Goal: Task Accomplishment & Management: Complete application form

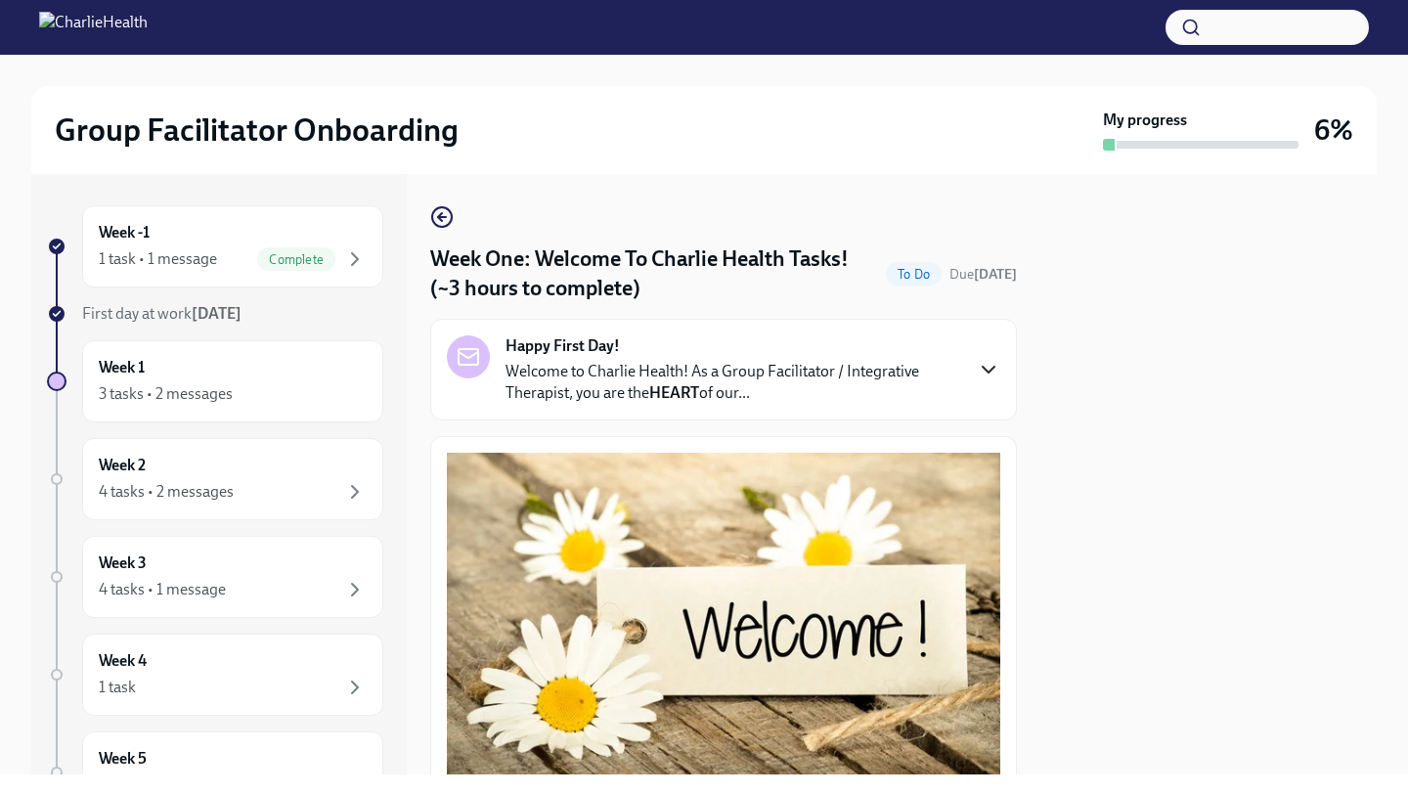
click at [985, 364] on icon "button" at bounding box center [988, 369] width 23 height 23
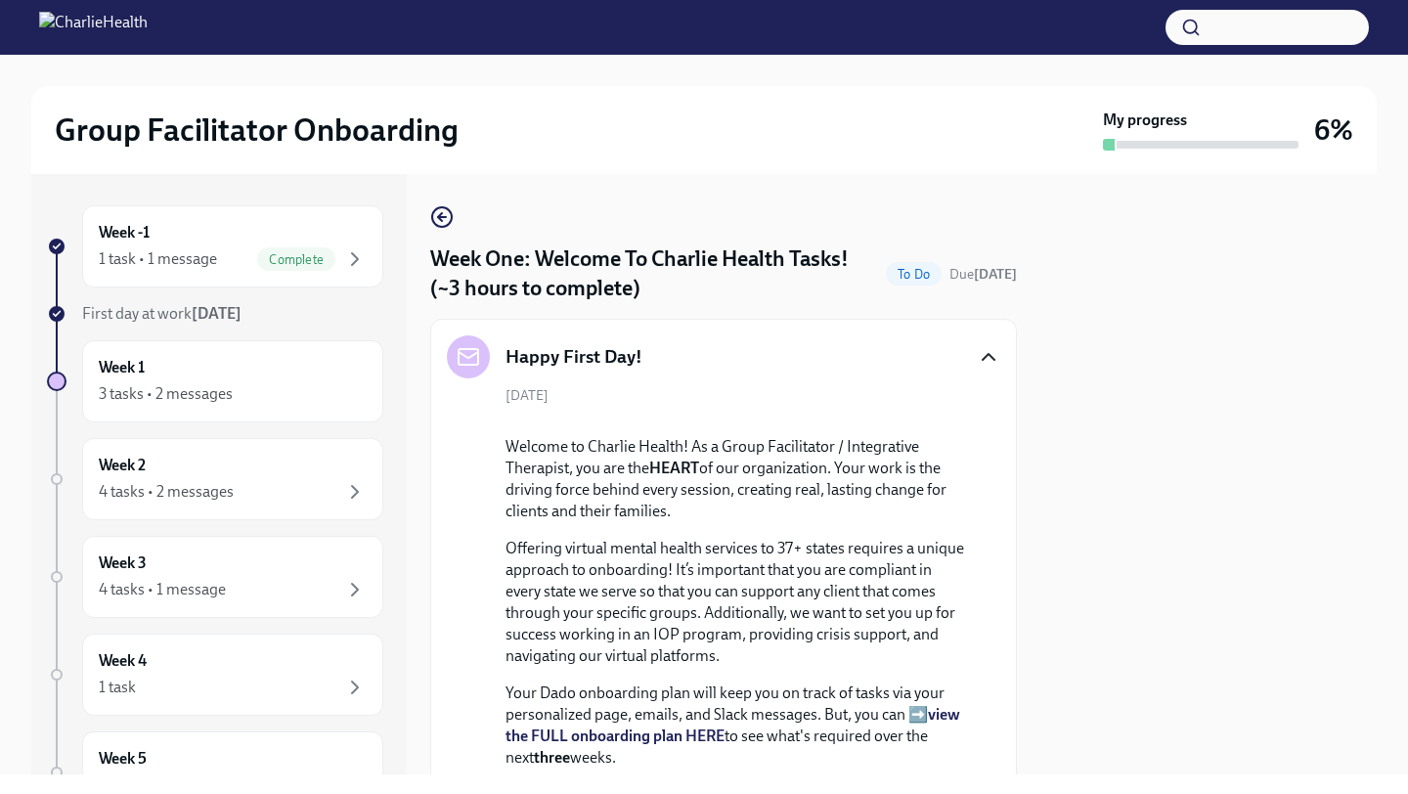
click at [985, 366] on icon "button" at bounding box center [988, 356] width 23 height 23
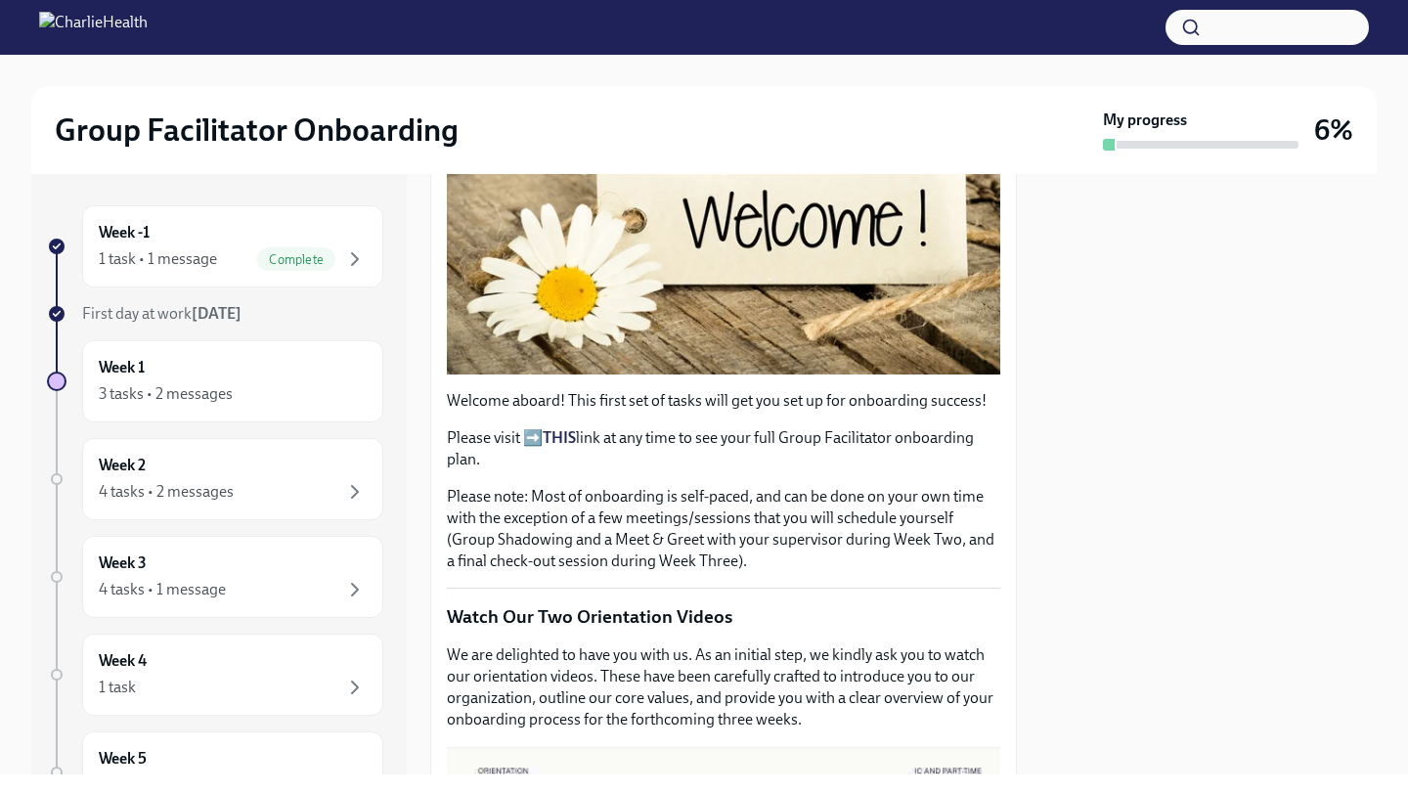
scroll to position [420, 0]
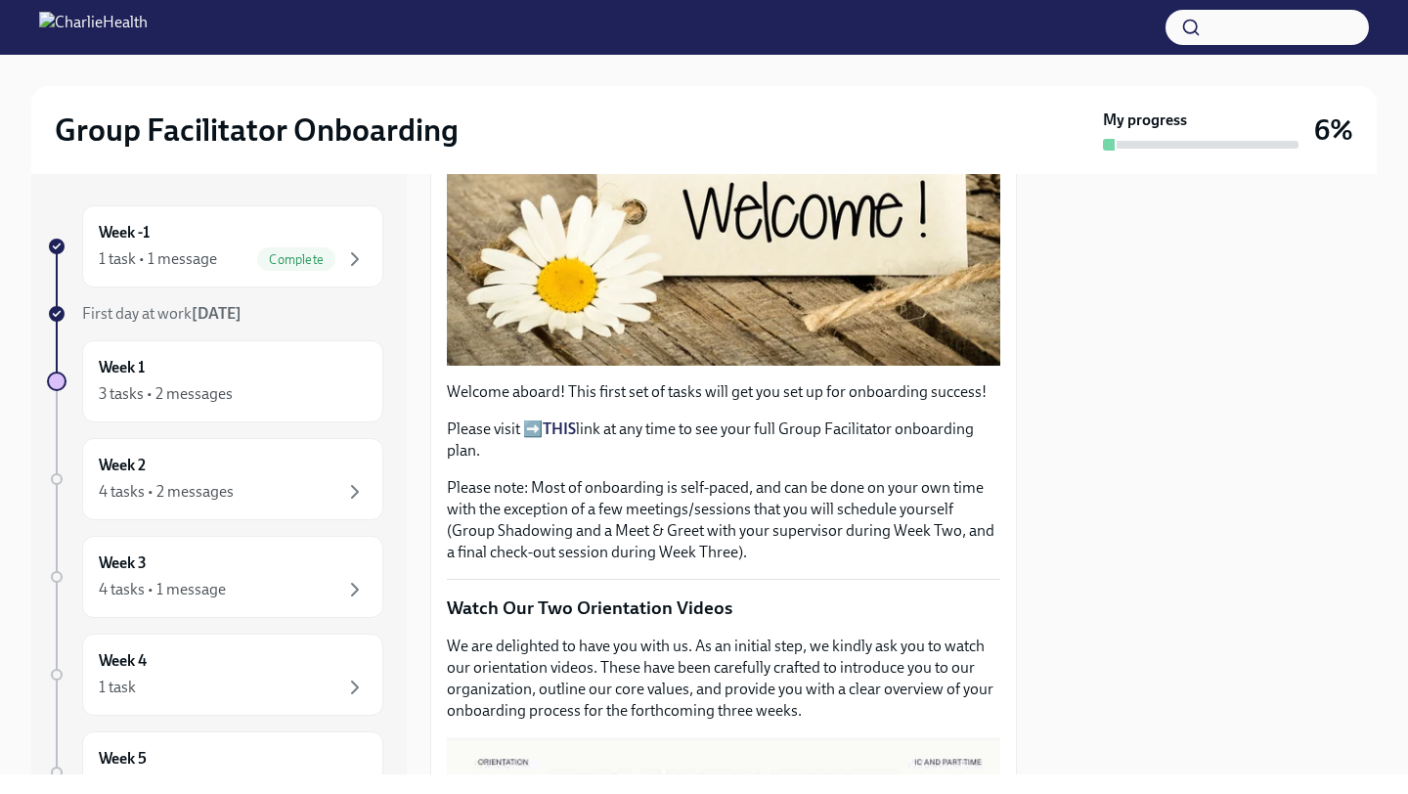
click at [563, 429] on strong "THIS" at bounding box center [559, 429] width 33 height 19
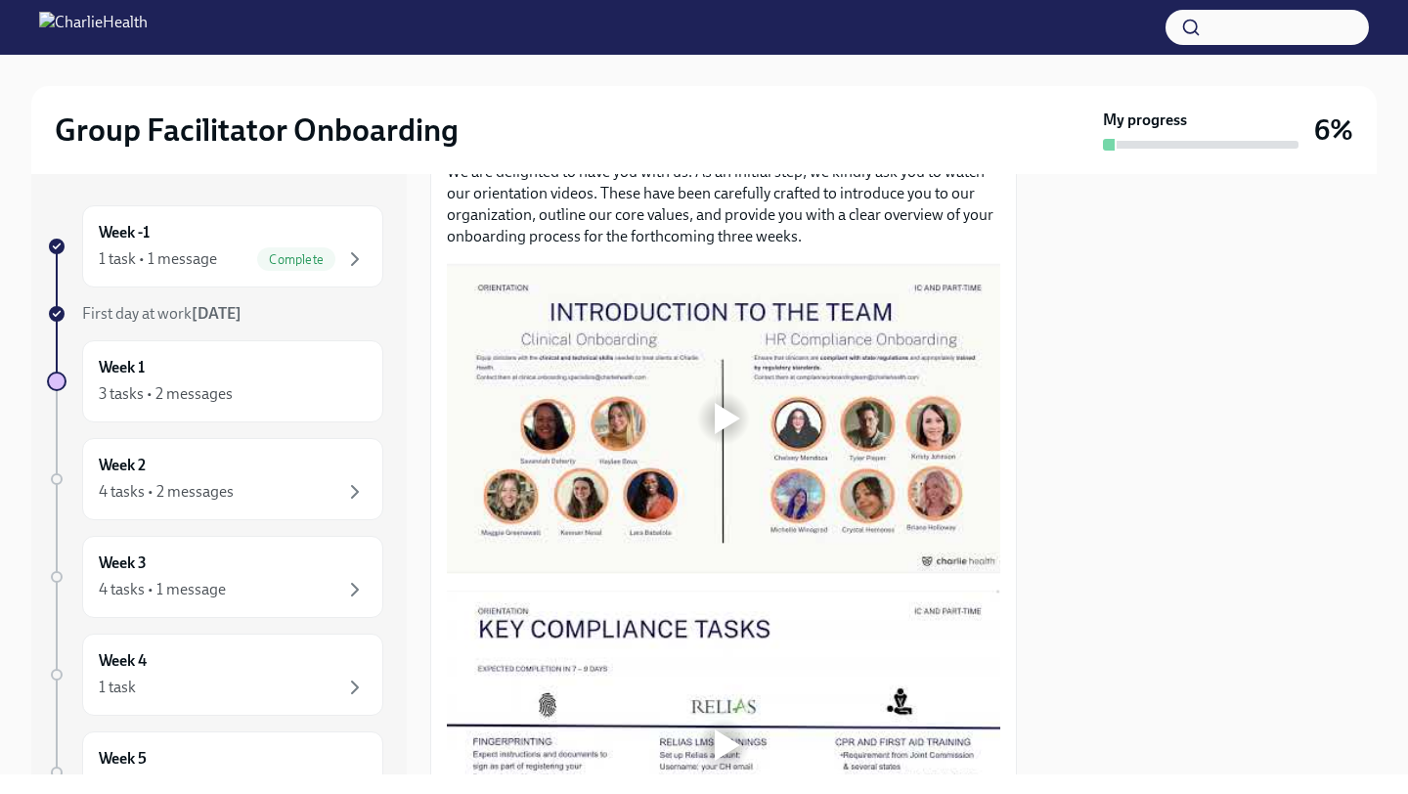
scroll to position [909, 0]
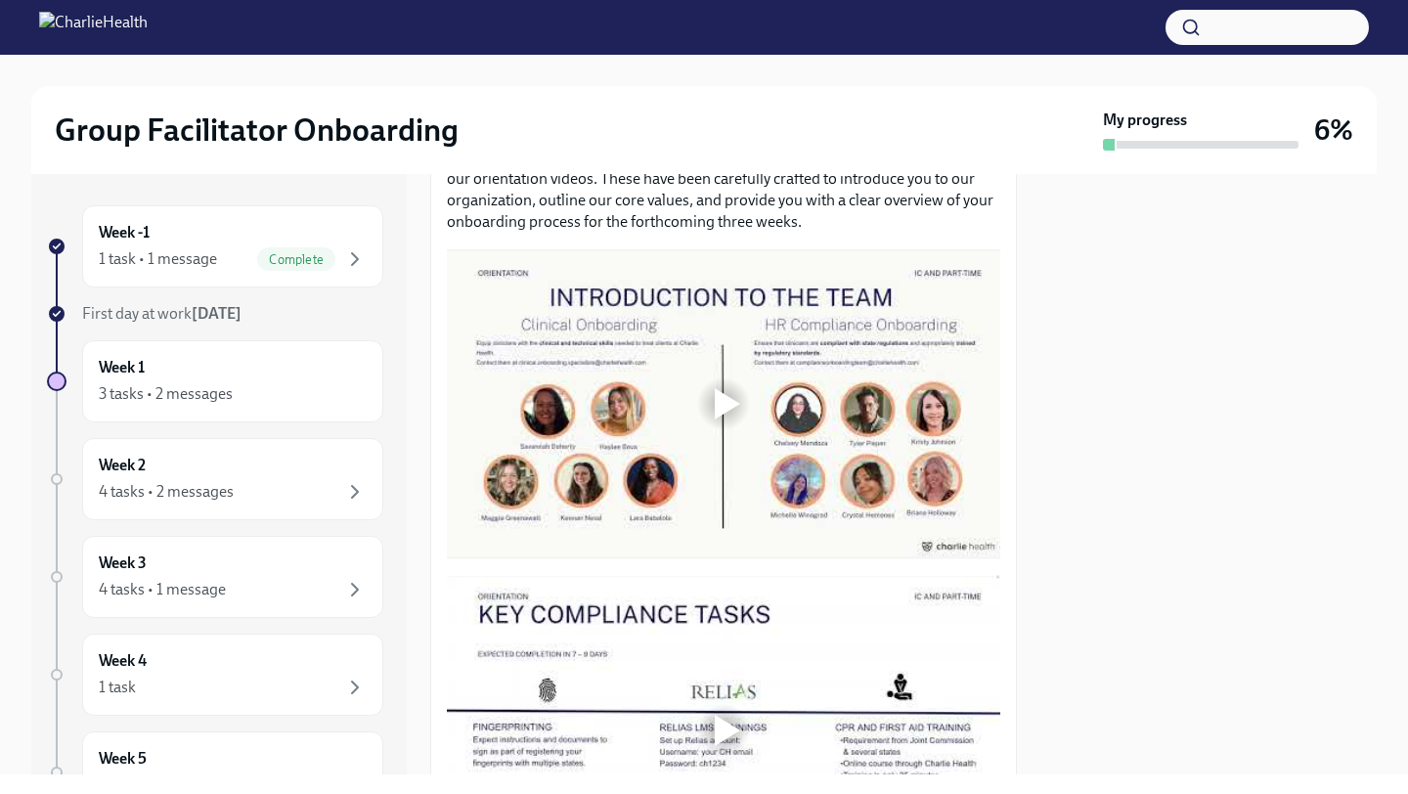
click at [731, 401] on div at bounding box center [727, 403] width 25 height 31
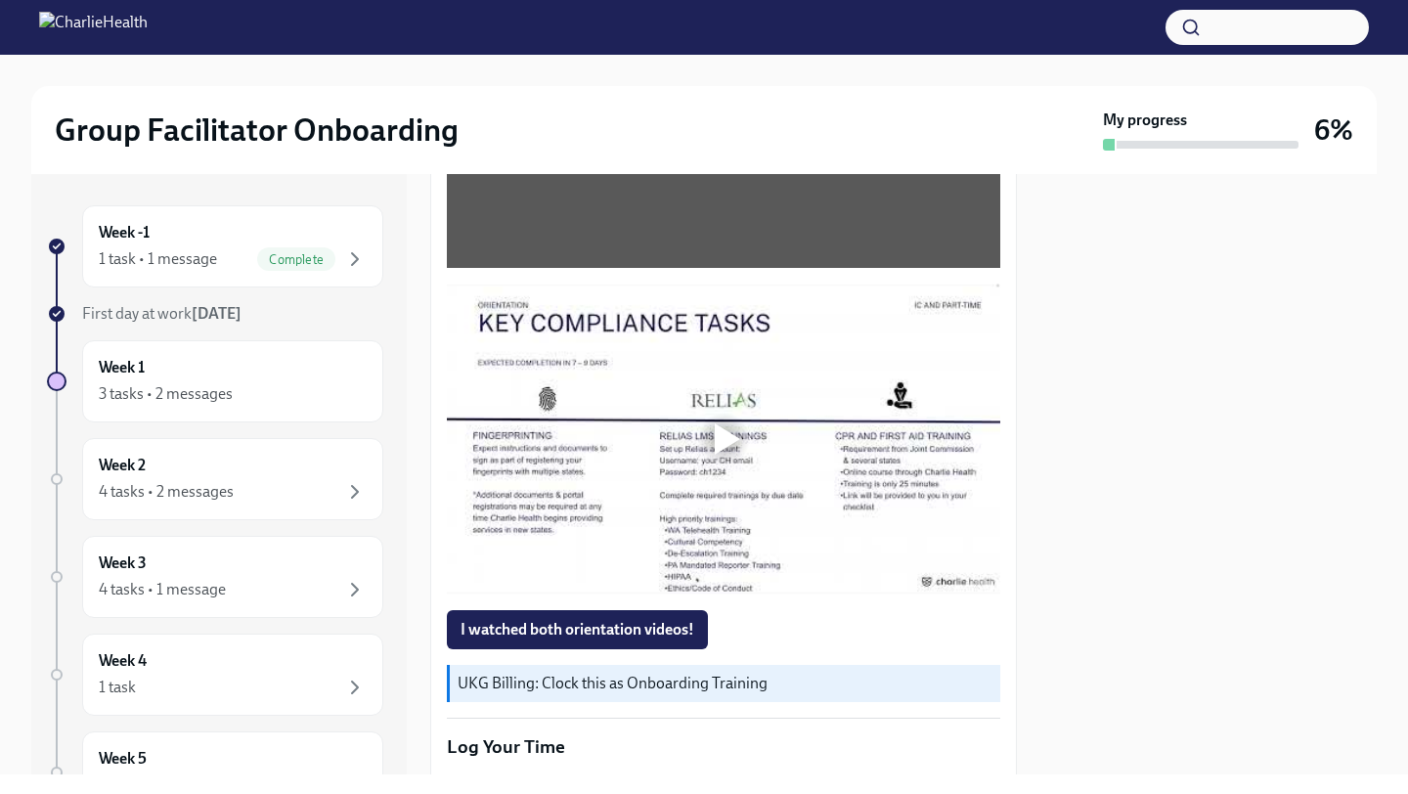
scroll to position [1212, 0]
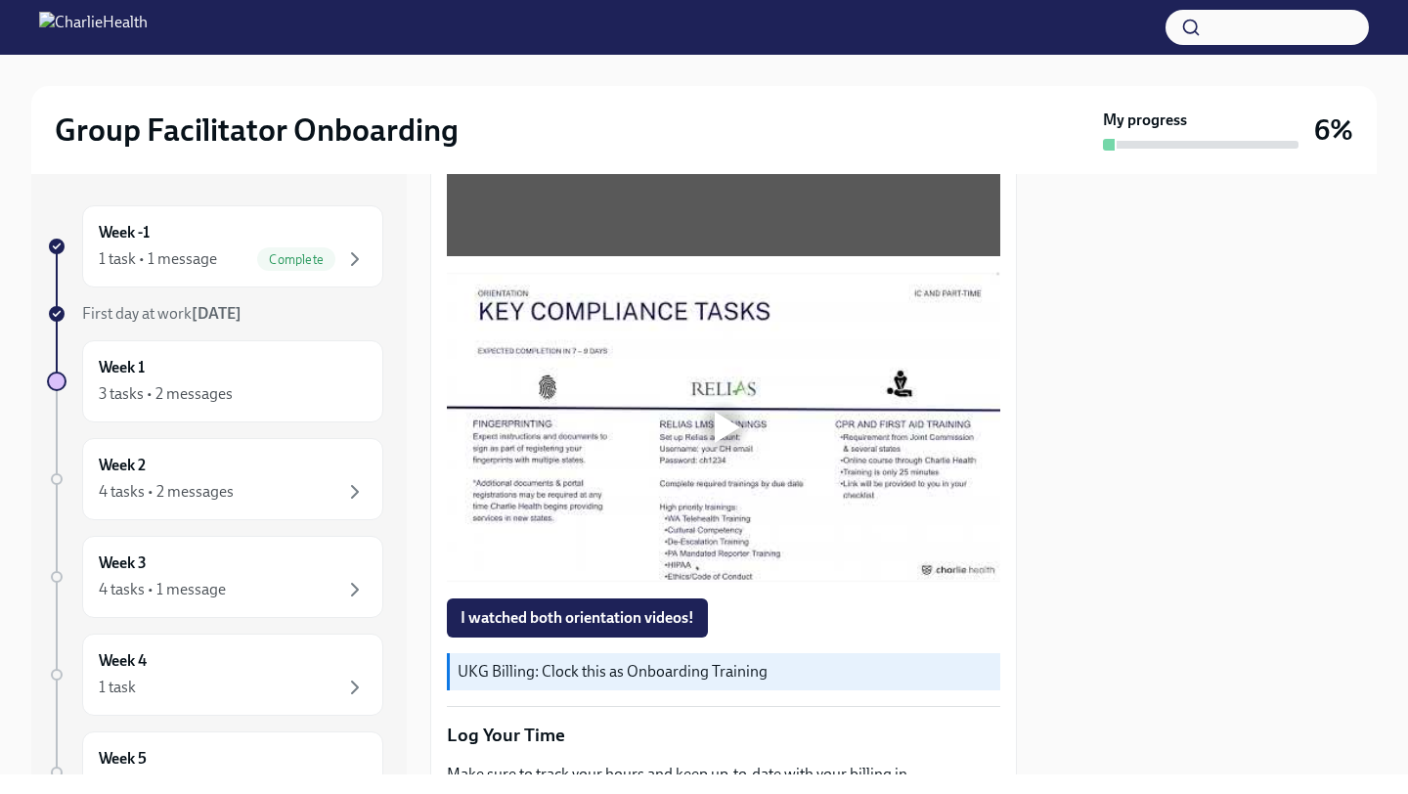
click at [723, 426] on div at bounding box center [727, 427] width 25 height 31
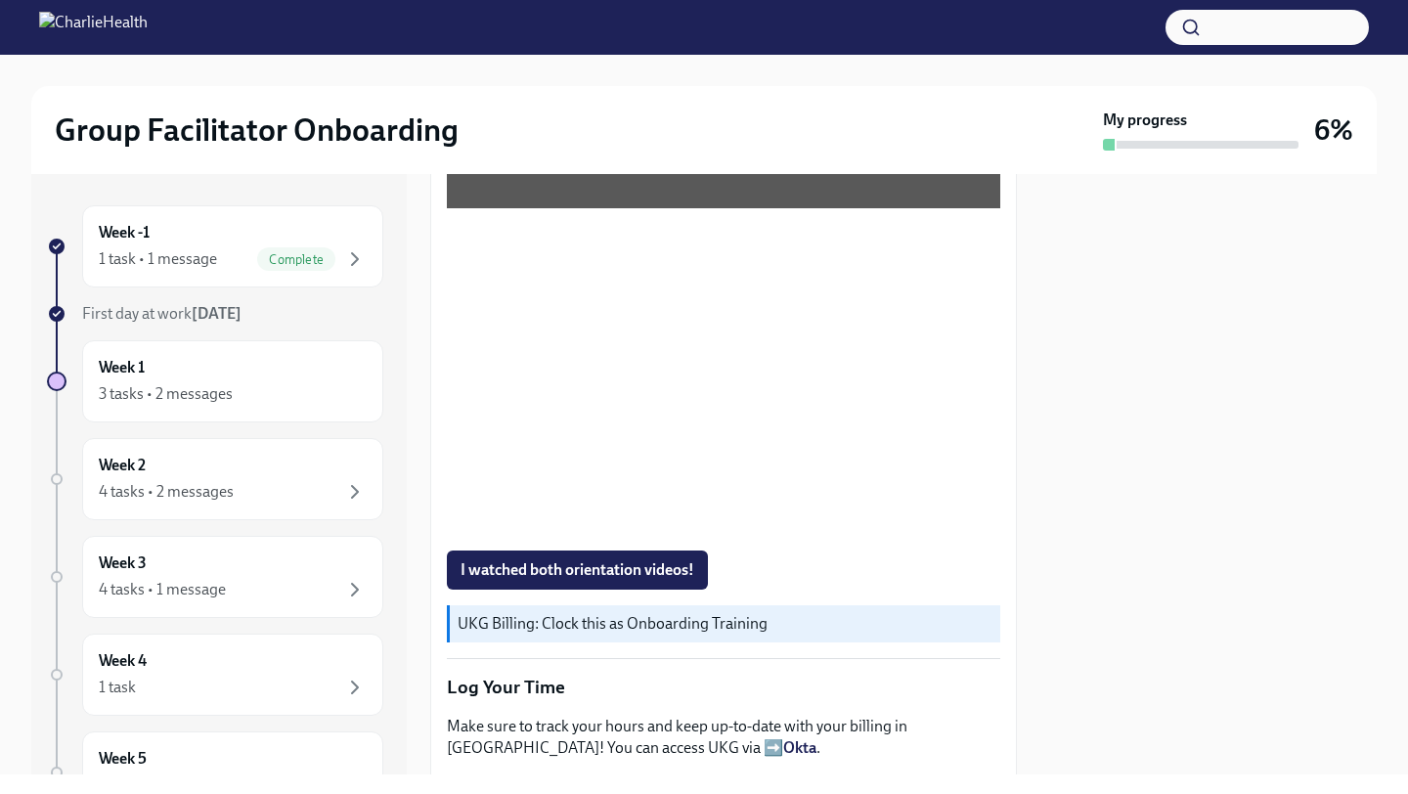
scroll to position [1258, 0]
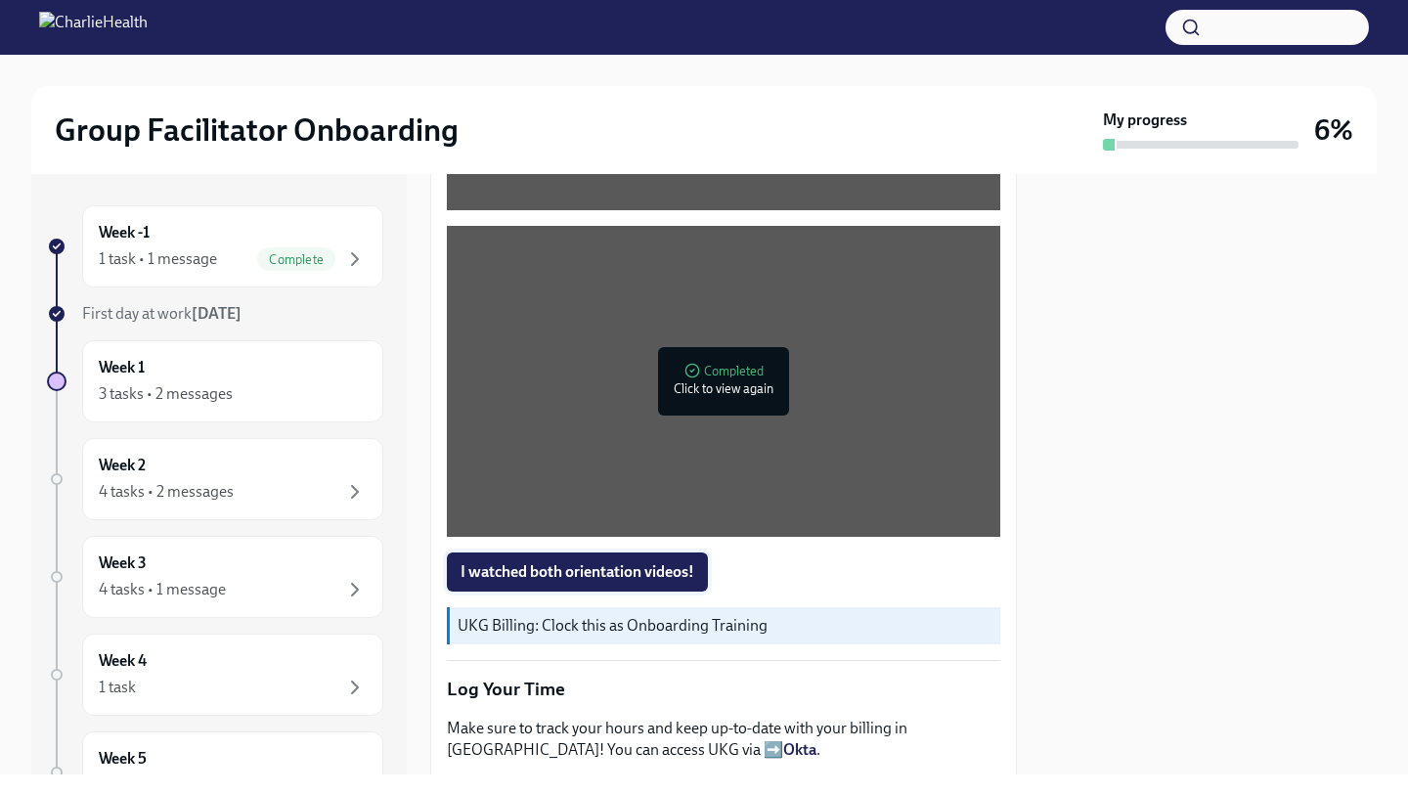
click at [677, 566] on span "I watched both orientation videos!" at bounding box center [578, 572] width 234 height 20
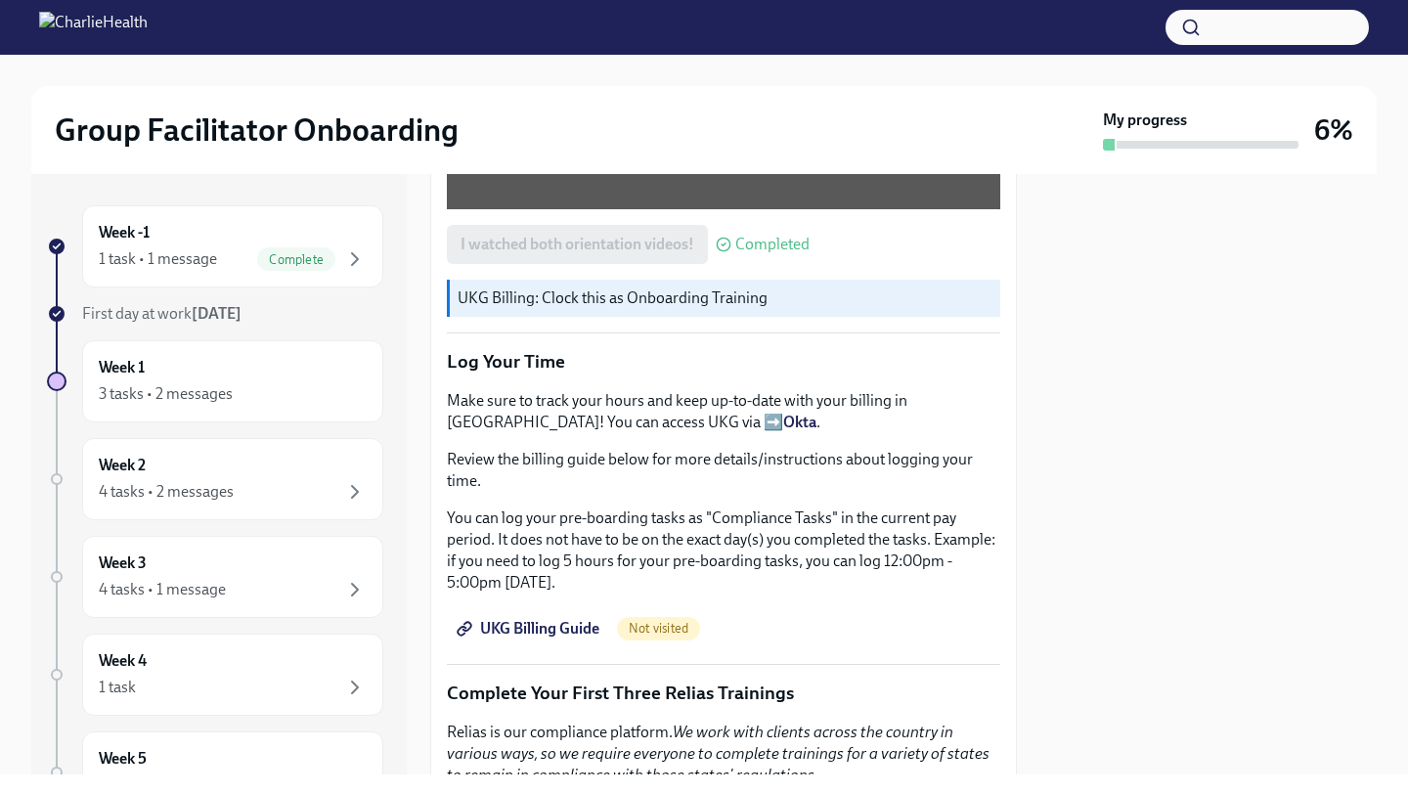
scroll to position [1625, 0]
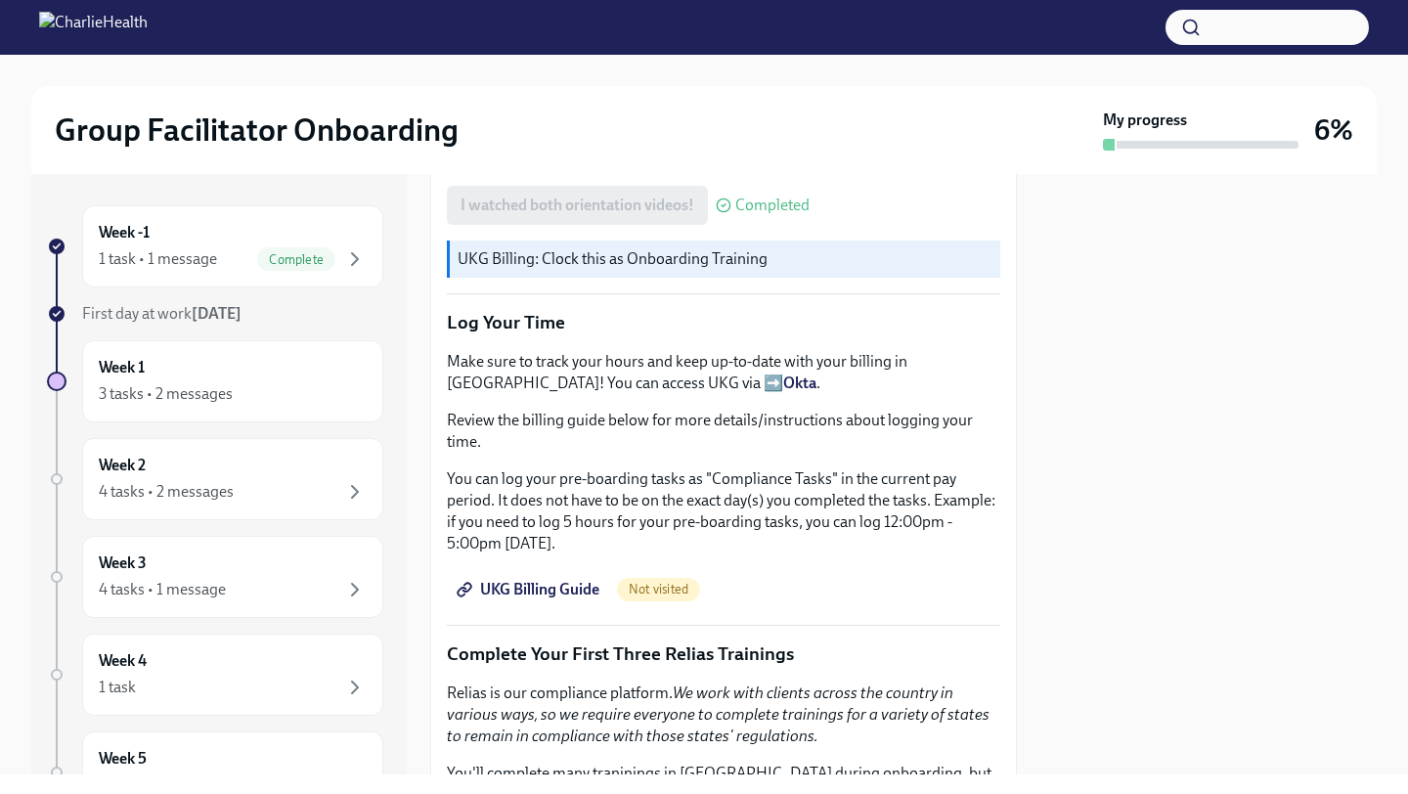
click at [535, 591] on span "UKG Billing Guide" at bounding box center [530, 590] width 139 height 20
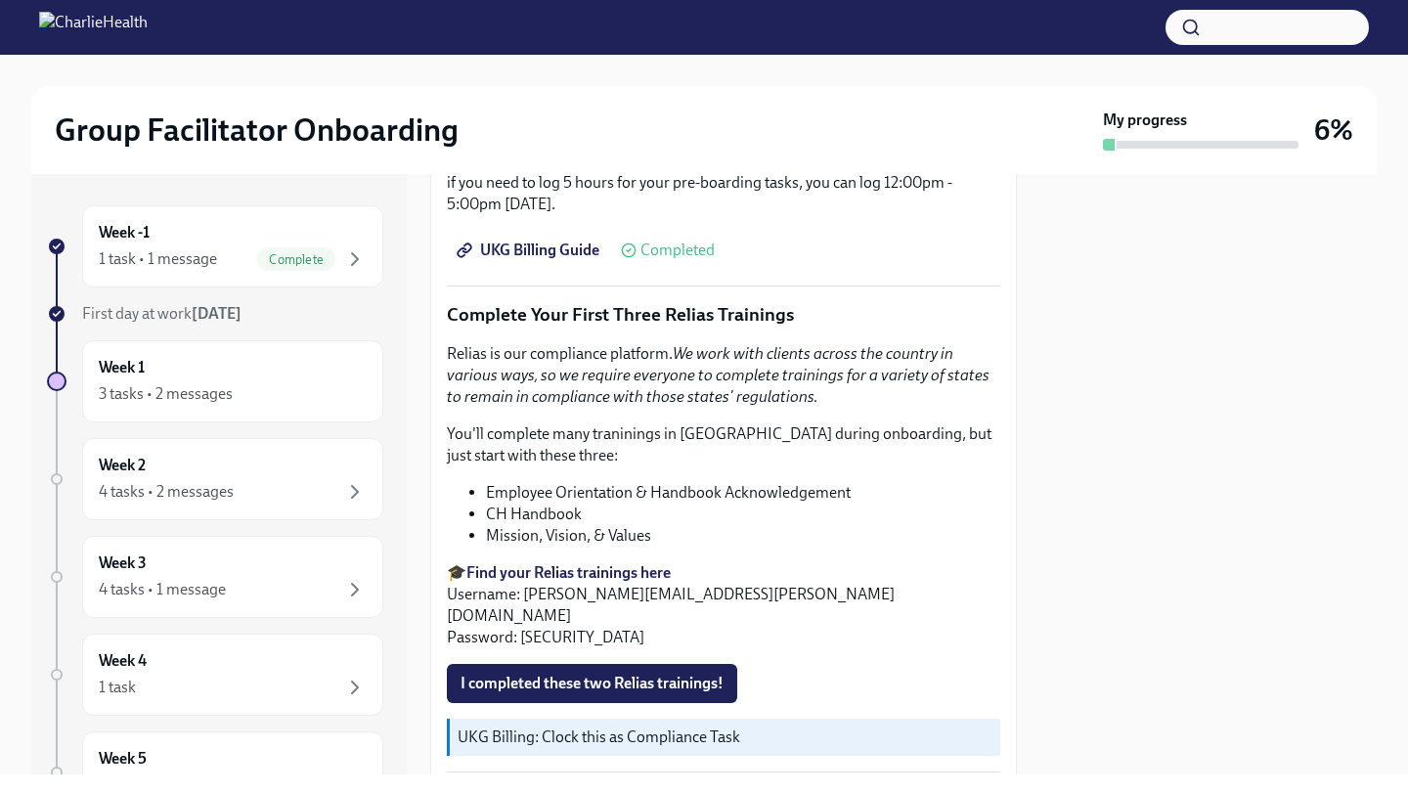
scroll to position [1962, 0]
click at [593, 574] on strong "Find your Relias trainings here" at bounding box center [569, 574] width 204 height 19
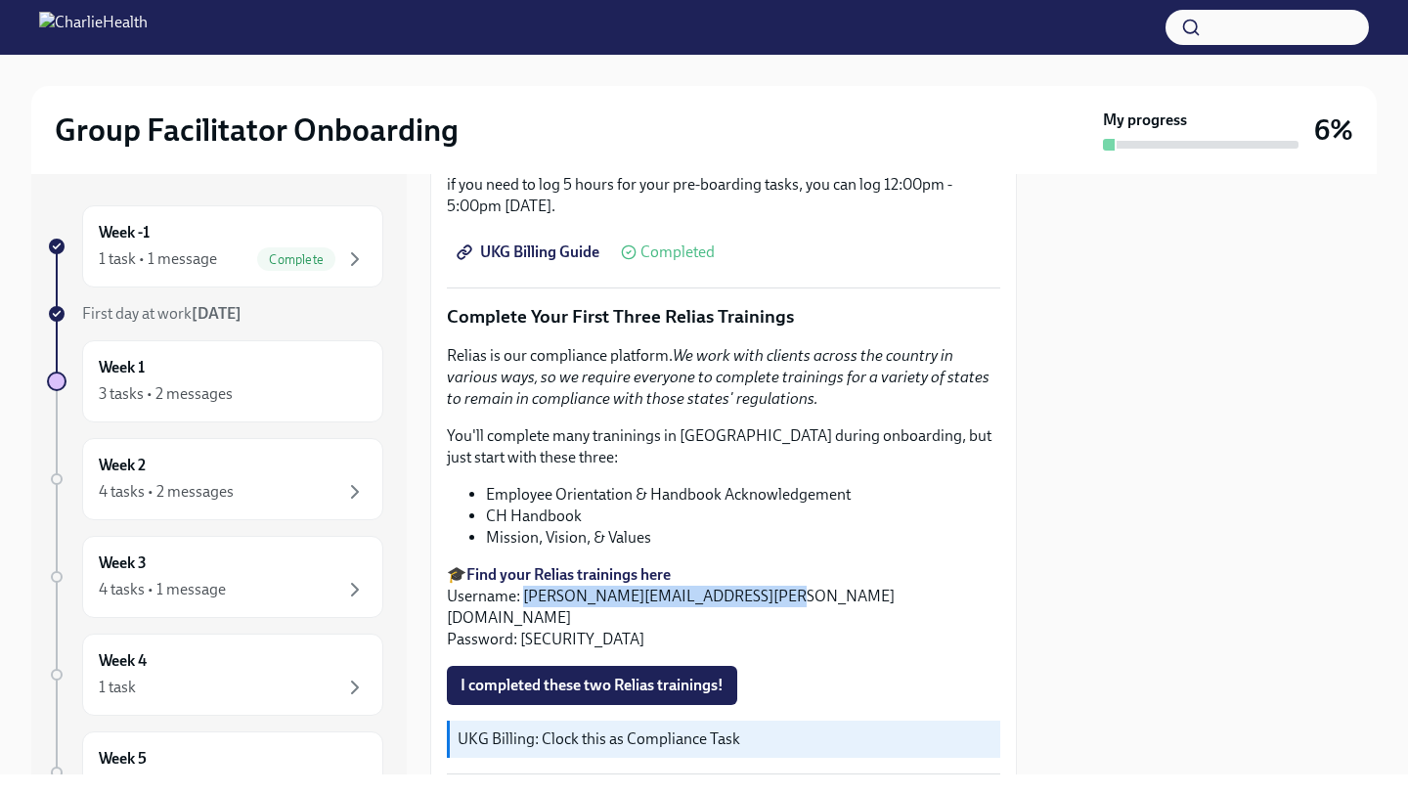
drag, startPoint x: 524, startPoint y: 594, endPoint x: 770, endPoint y: 599, distance: 245.6
click at [770, 599] on p "🎓 Find your Relias trainings here Username: mackenzie.ulam@charliehealth.com Pa…" at bounding box center [724, 607] width 554 height 86
copy p "mackenzie.ulam@charliehealth.com"
click at [663, 482] on div "Relias is our compliance platform. We work with clients across the country in v…" at bounding box center [724, 497] width 554 height 305
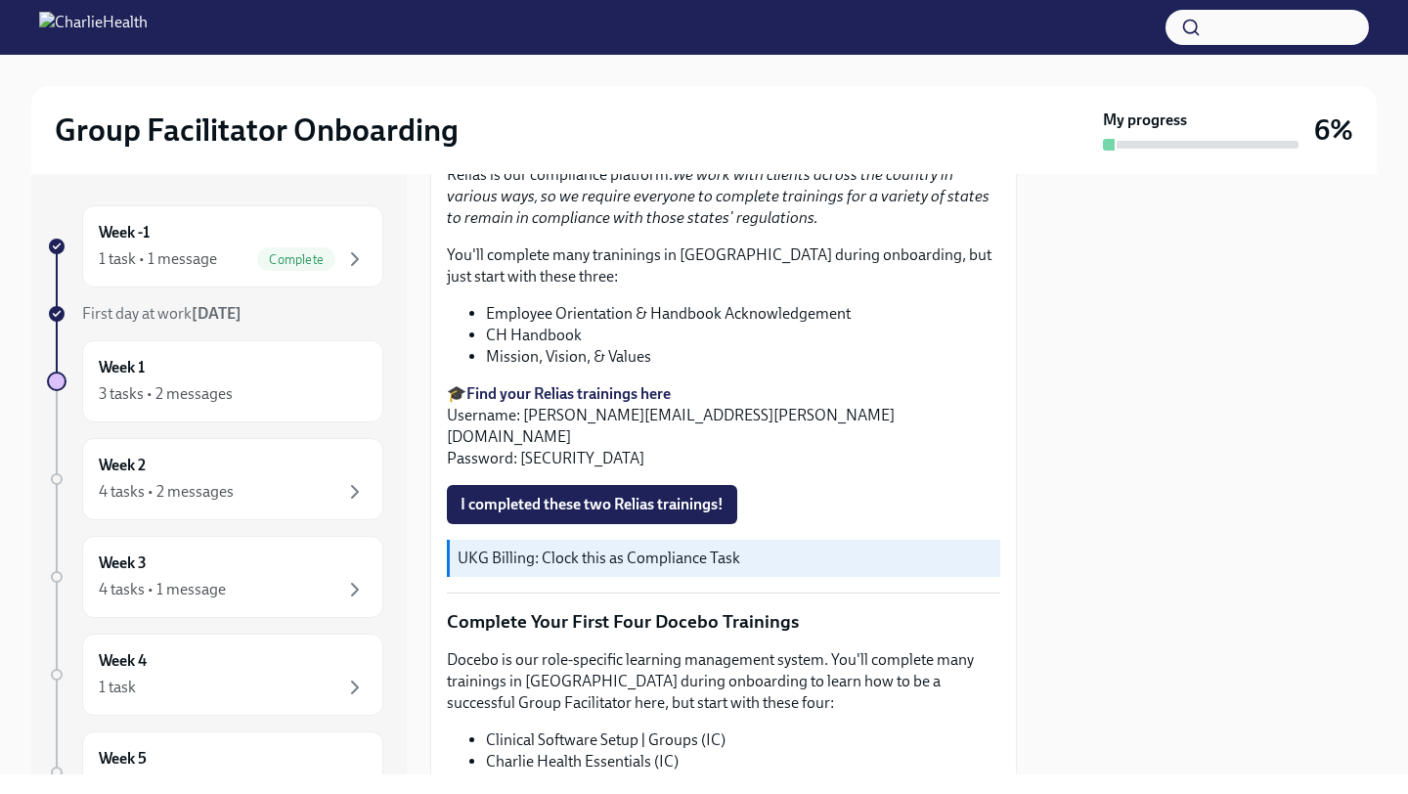
scroll to position [2149, 0]
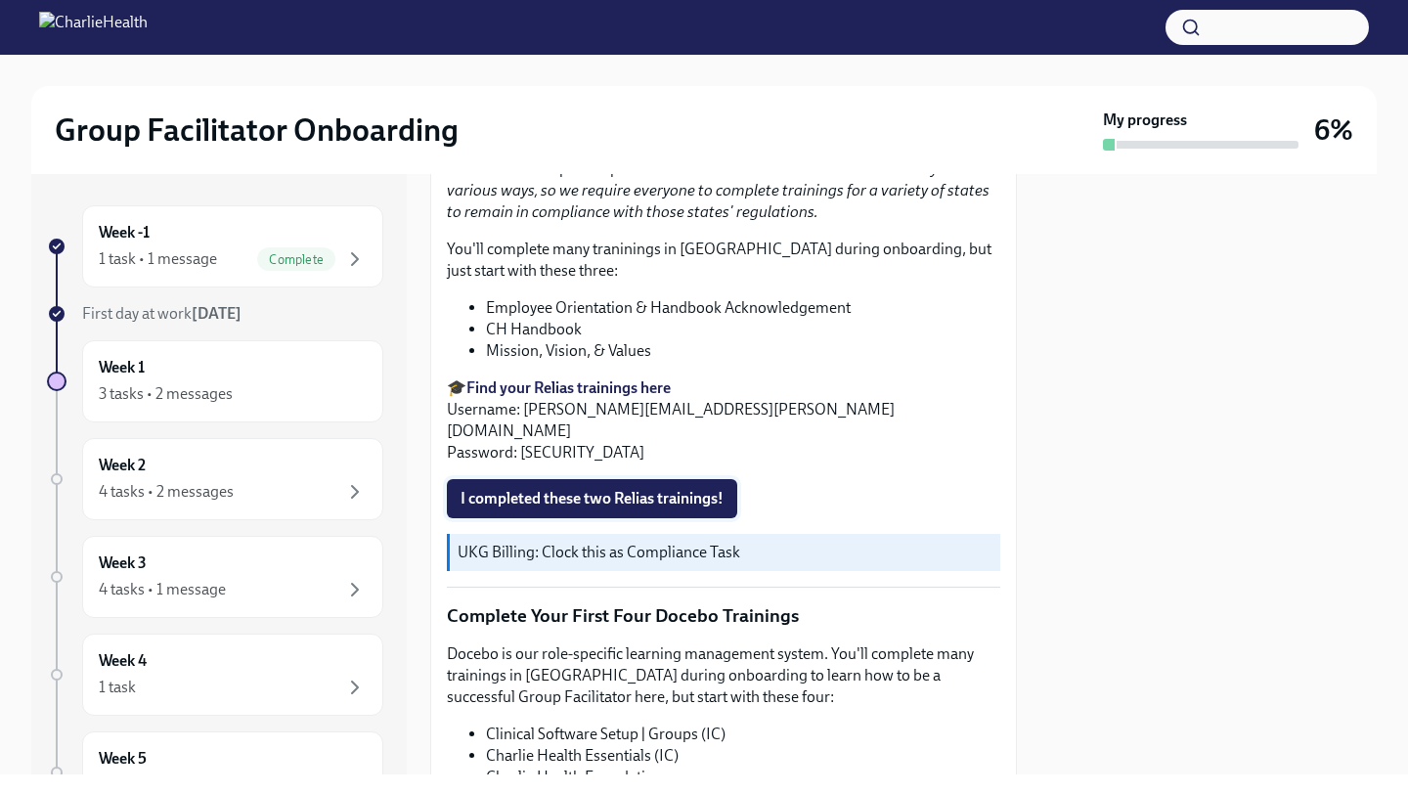
click at [623, 489] on span "I completed these two Relias trainings!" at bounding box center [592, 499] width 263 height 20
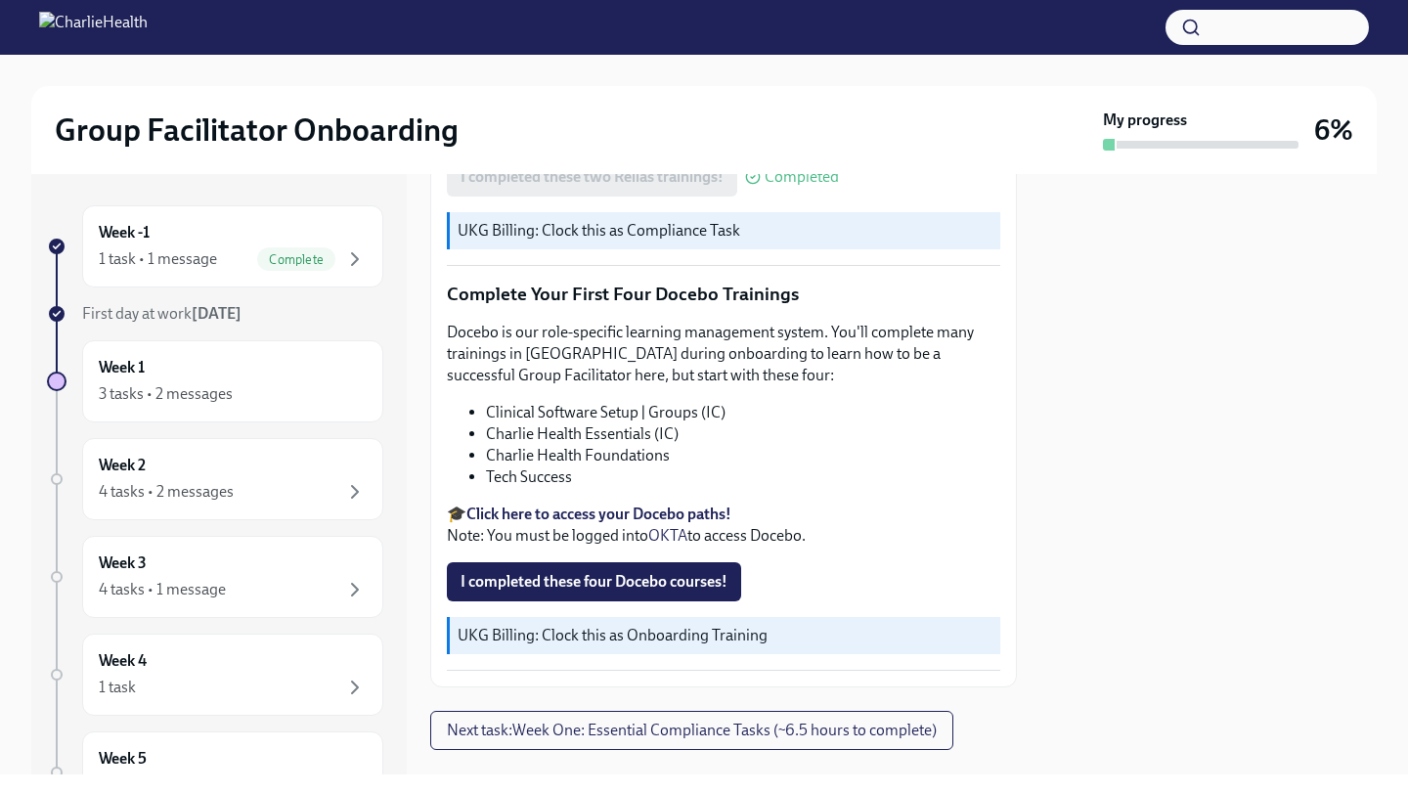
scroll to position [2487, 0]
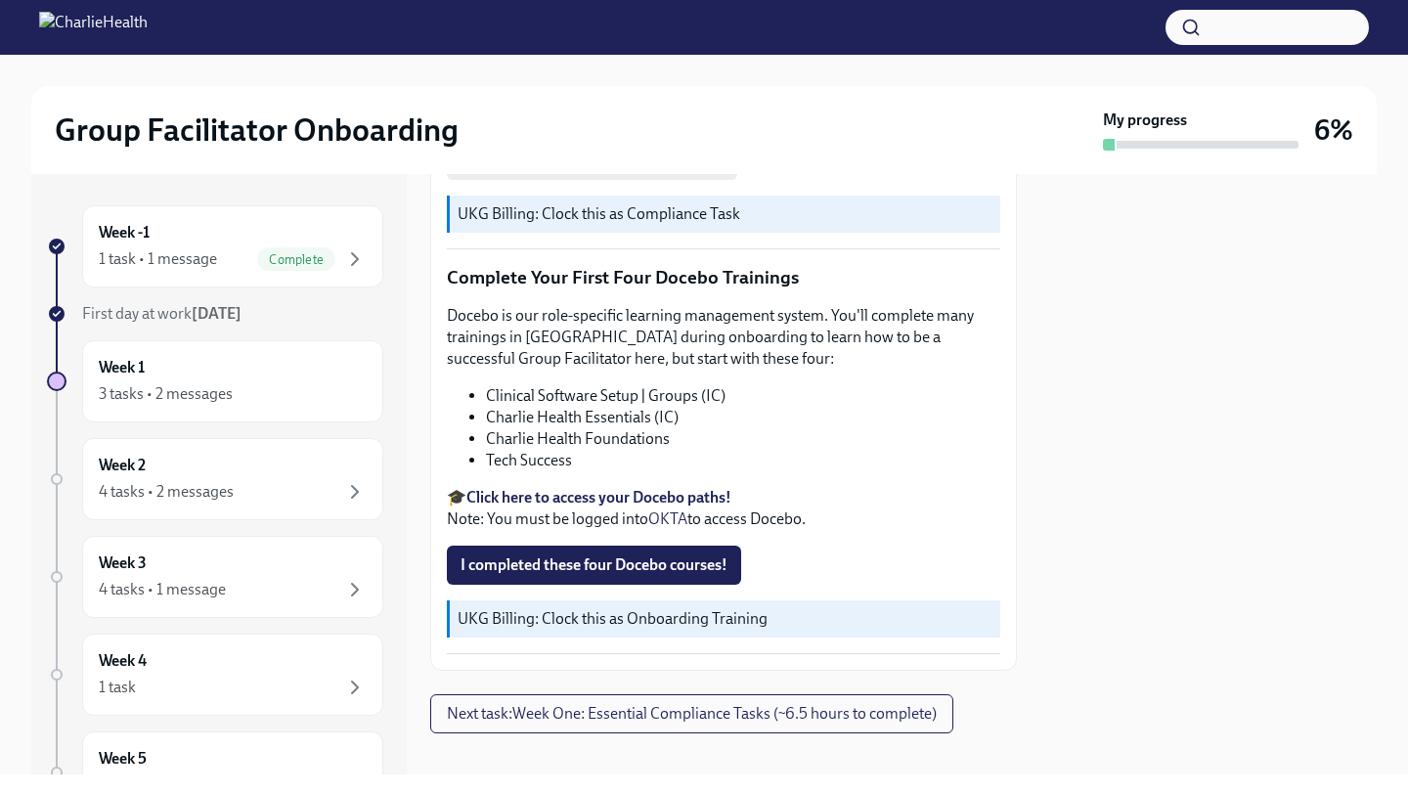
click at [671, 488] on strong "Click here to access your Docebo paths!" at bounding box center [599, 497] width 265 height 19
click at [148, 26] on img at bounding box center [93, 27] width 109 height 31
click at [139, 36] on img at bounding box center [93, 27] width 109 height 31
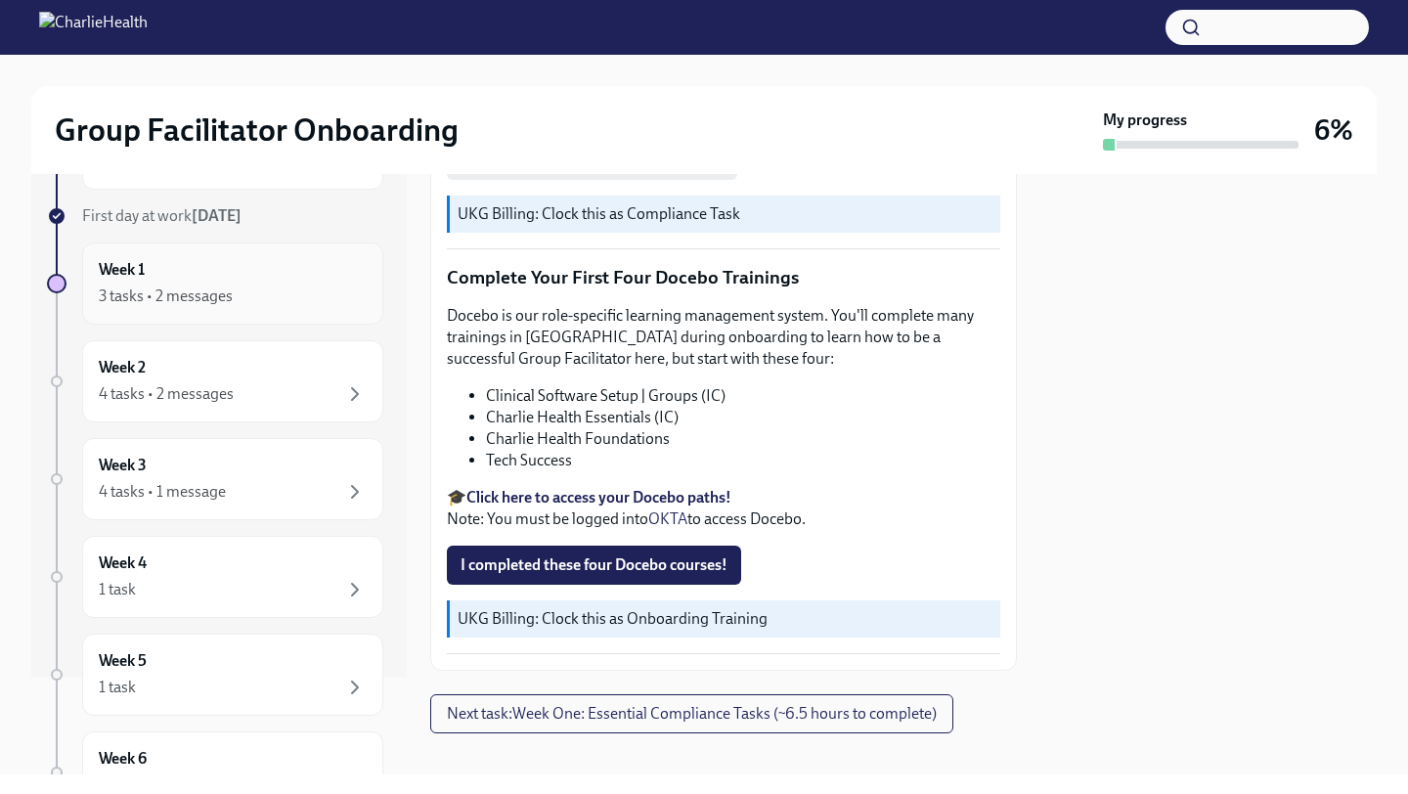
scroll to position [0, 0]
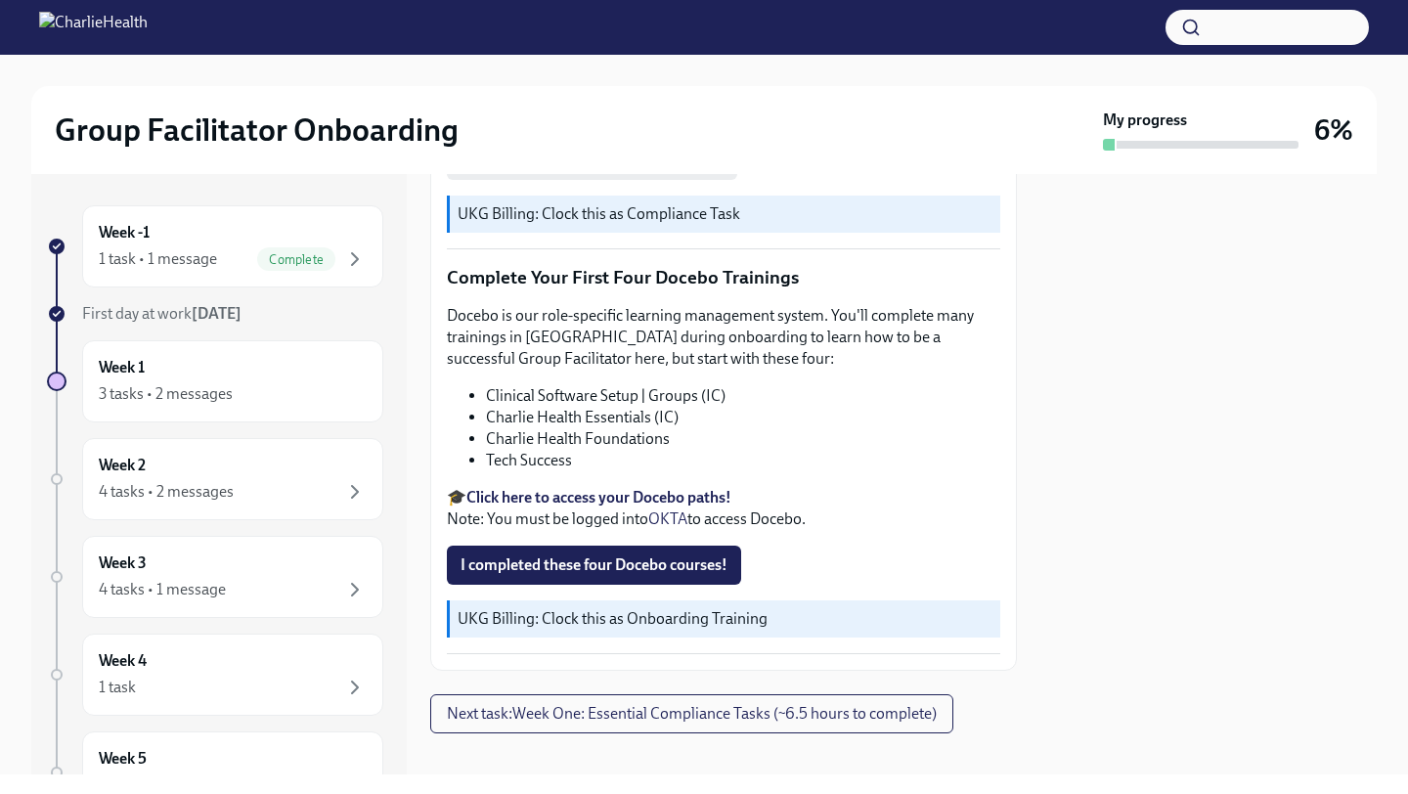
click at [225, 133] on h2 "Group Facilitator Onboarding" at bounding box center [257, 130] width 404 height 39
click at [148, 22] on img at bounding box center [93, 27] width 109 height 31
click at [67, 26] on img at bounding box center [93, 27] width 109 height 31
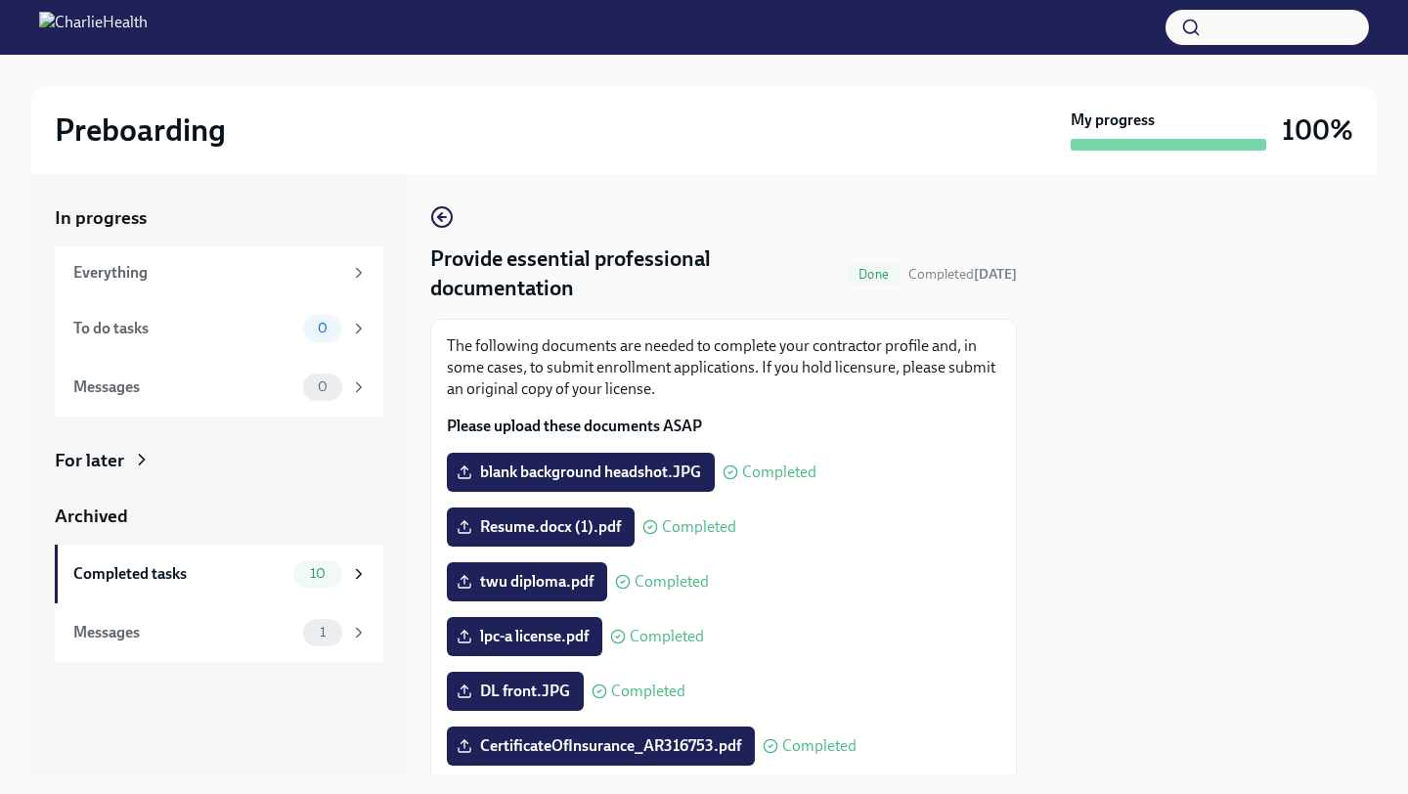
click at [206, 124] on h2 "Preboarding" at bounding box center [140, 130] width 171 height 39
click at [148, 22] on img at bounding box center [93, 27] width 109 height 31
click at [53, 21] on img at bounding box center [93, 27] width 109 height 31
click at [288, 267] on div "Everything" at bounding box center [207, 273] width 269 height 22
